Goal: Information Seeking & Learning: Learn about a topic

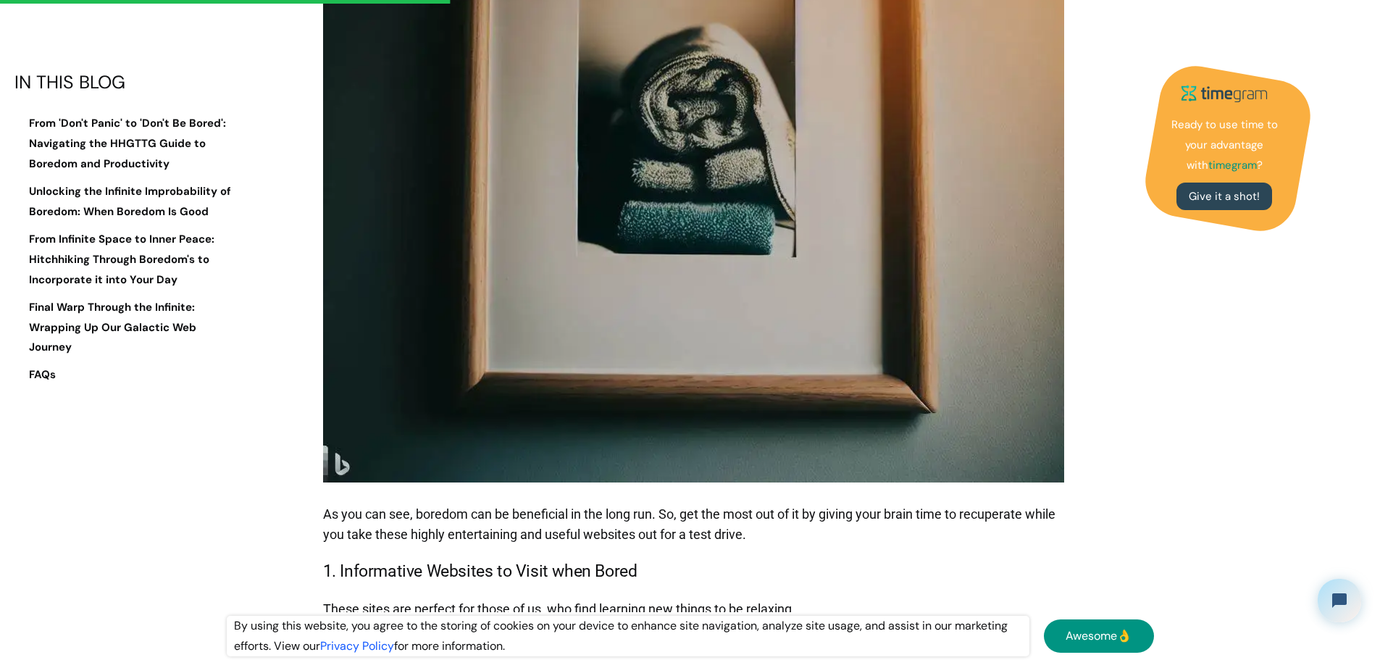
scroll to position [3115, 0]
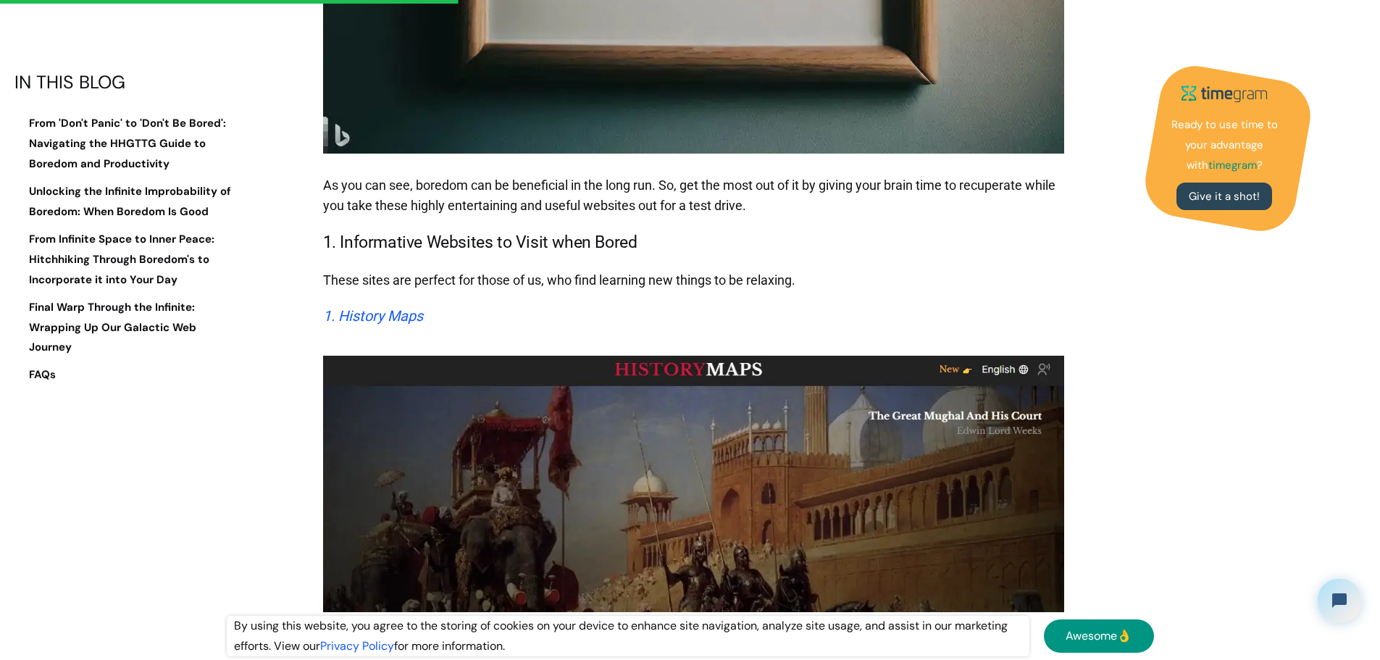
click at [395, 324] on em "1. History Maps" at bounding box center [373, 315] width 100 height 17
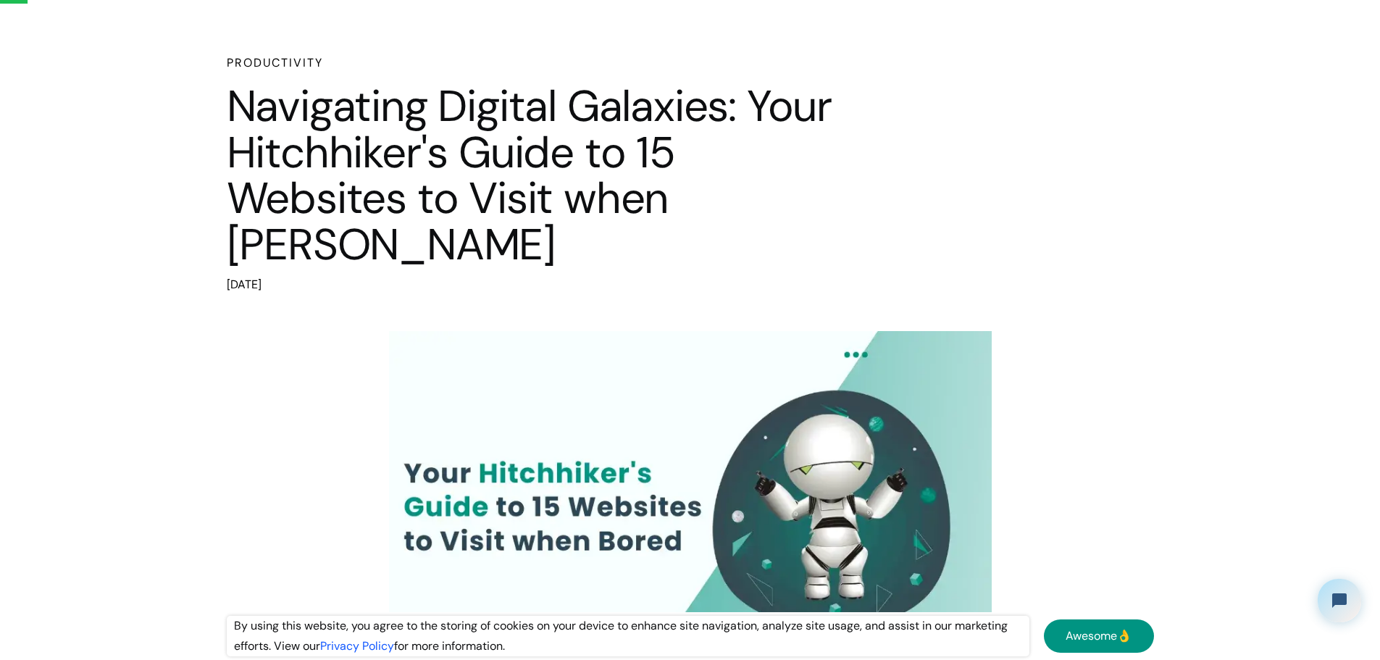
scroll to position [339, 0]
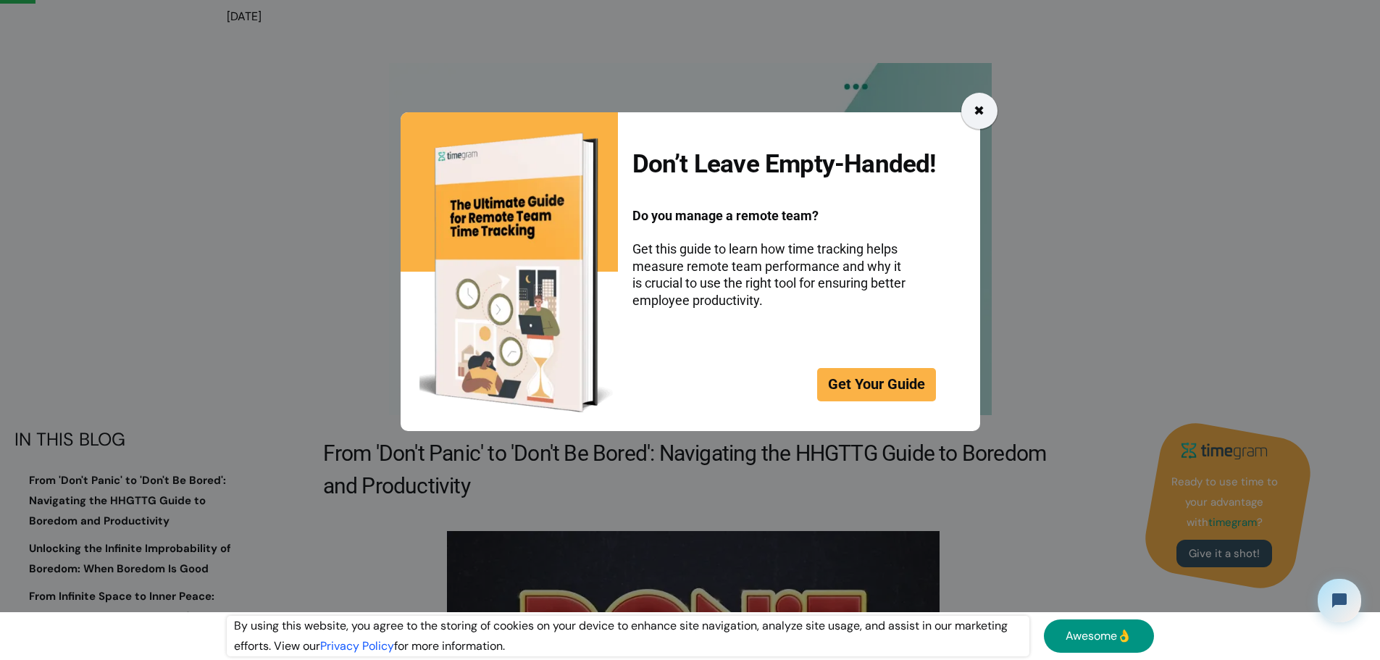
click at [984, 113] on div "✖" at bounding box center [978, 111] width 11 height 20
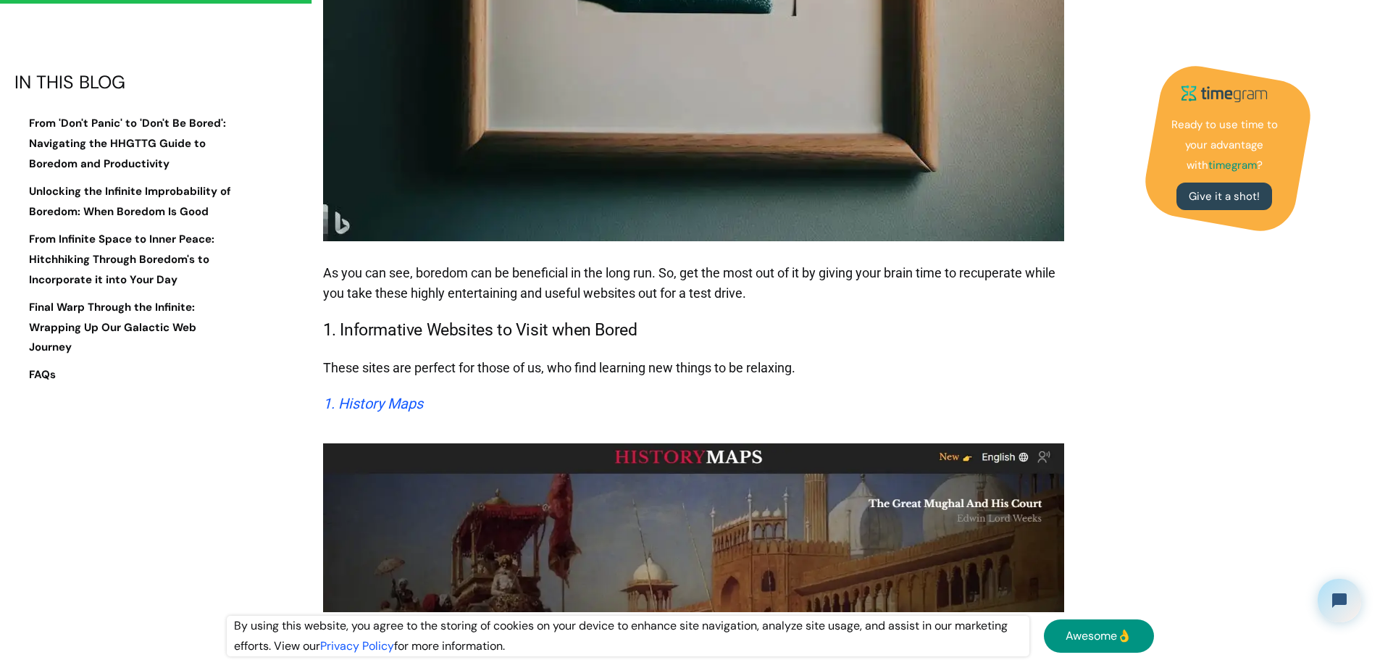
scroll to position [3164, 0]
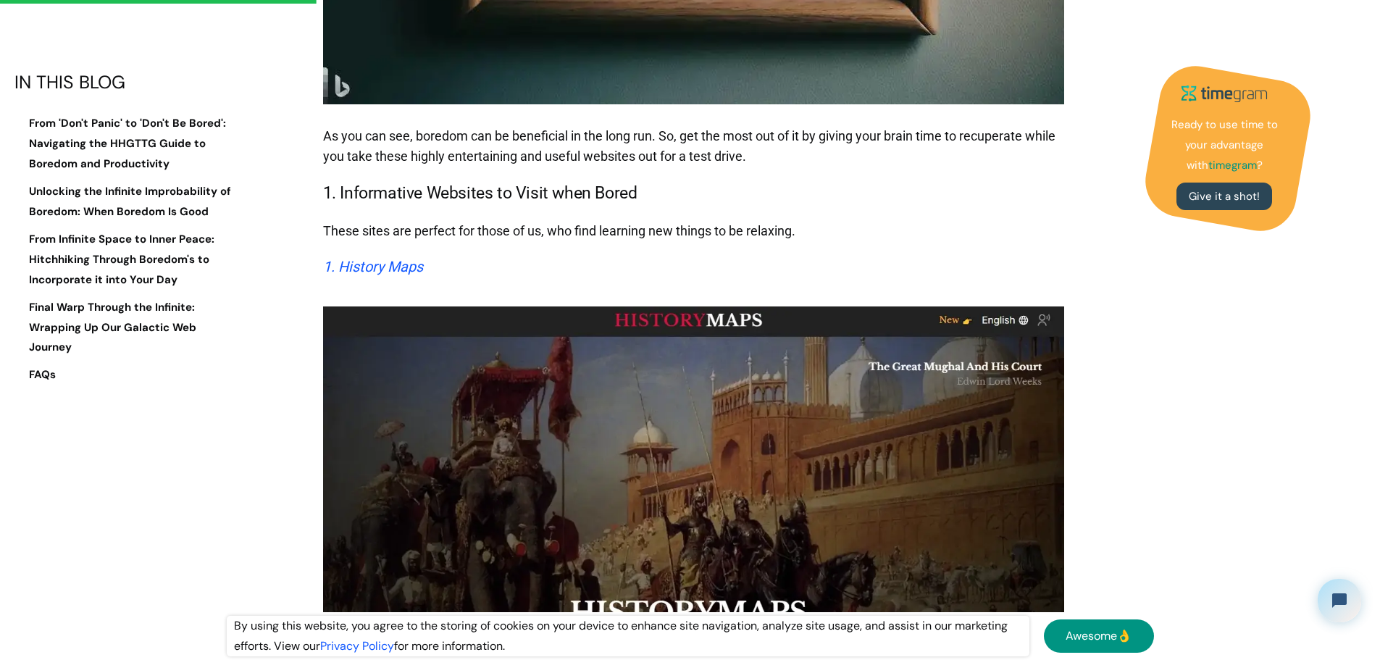
click at [423, 275] on em "1. History Maps" at bounding box center [373, 266] width 100 height 17
